Goal: Transaction & Acquisition: Purchase product/service

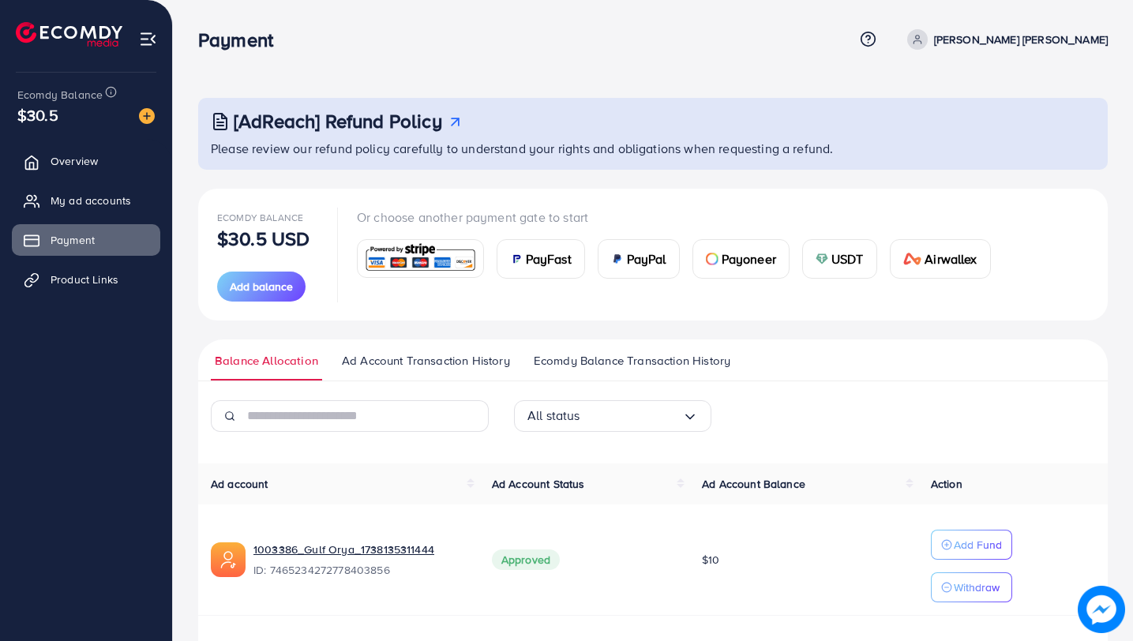
scroll to position [152, 0]
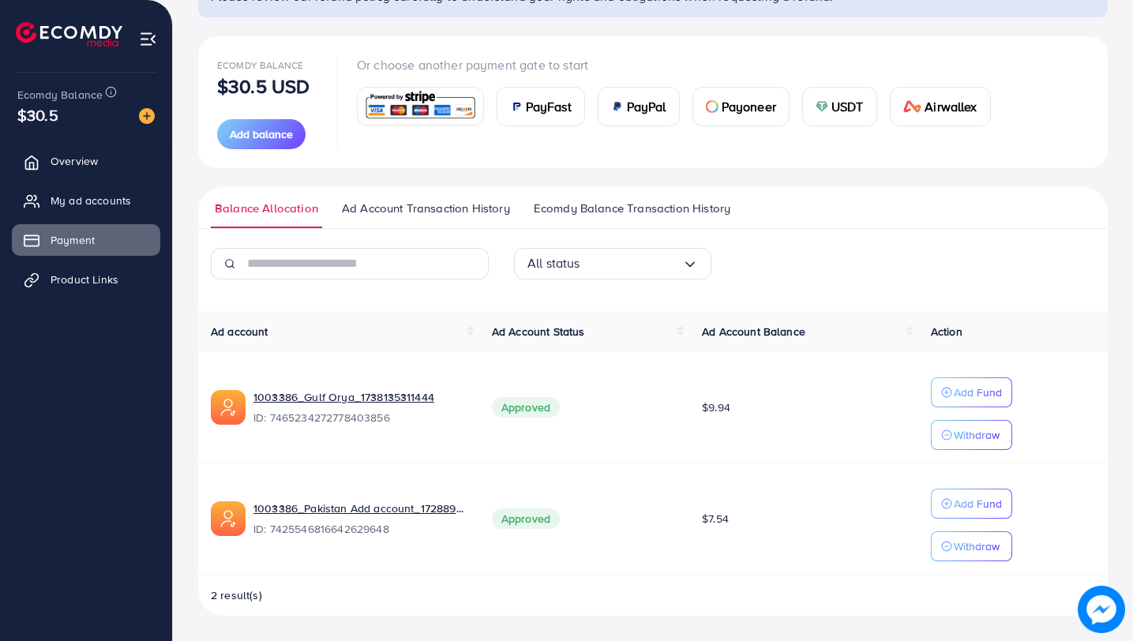
scroll to position [152, 0]
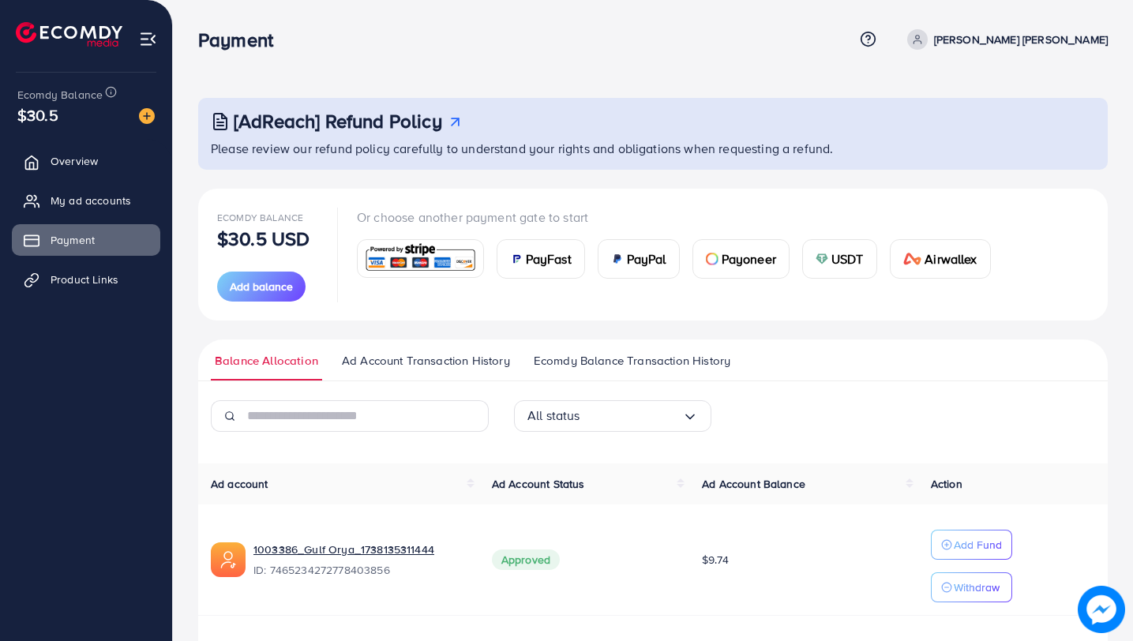
scroll to position [152, 0]
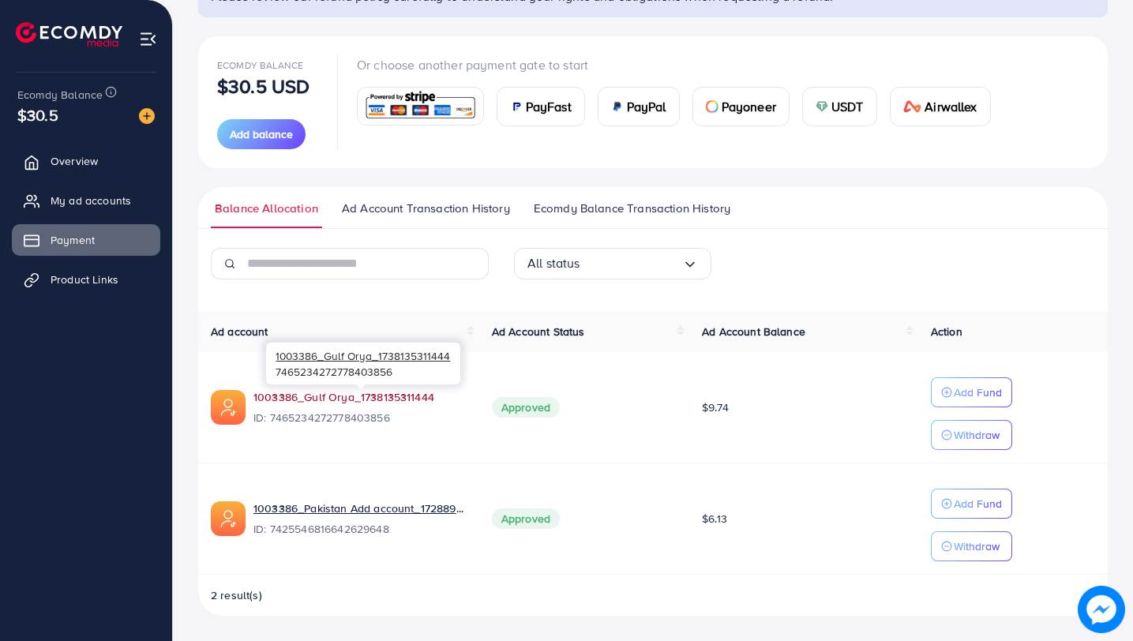
click at [336, 393] on link "1003386_Gulf Orya_1738135311444" at bounding box center [343, 397] width 181 height 16
